Goal: Navigation & Orientation: Find specific page/section

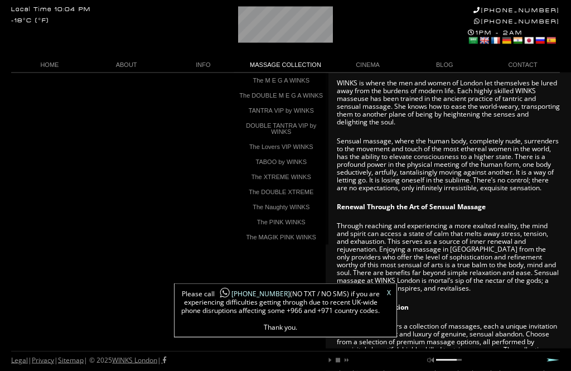
scroll to position [418, 0]
click at [262, 182] on link "The XTREME WINKS" at bounding box center [280, 176] width 95 height 15
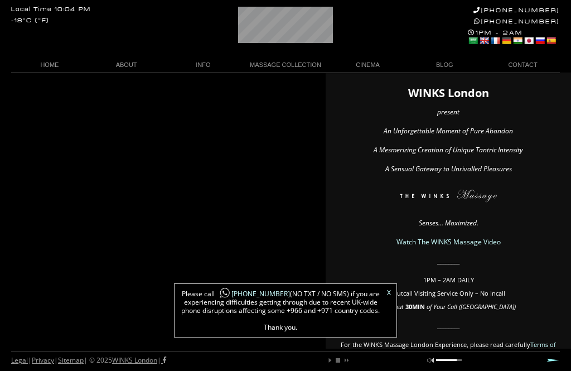
scroll to position [454, 0]
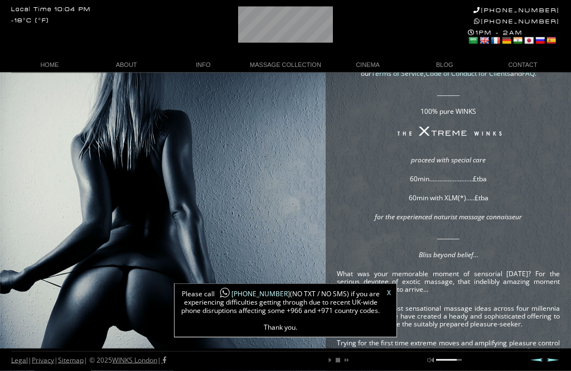
scroll to position [46, 0]
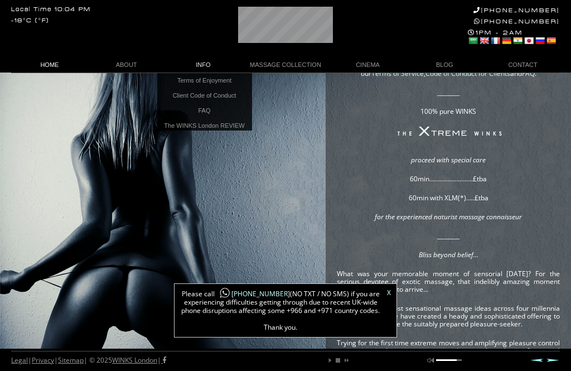
click at [46, 66] on link "HOME" at bounding box center [49, 64] width 77 height 15
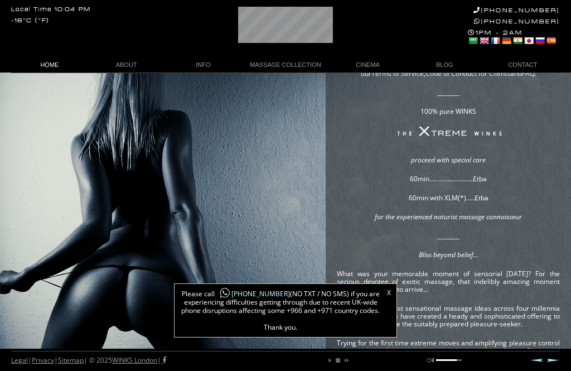
click at [45, 61] on link "HOME" at bounding box center [49, 64] width 77 height 15
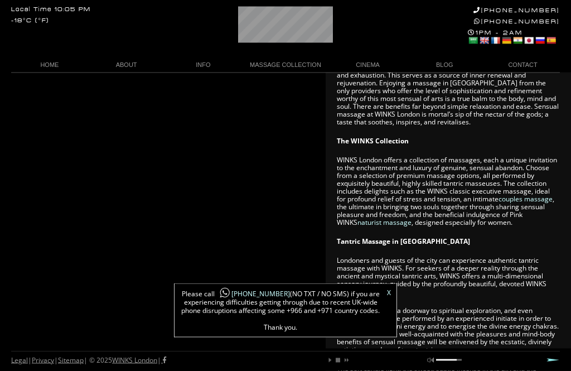
scroll to position [574, 0]
